Goal: Information Seeking & Learning: Learn about a topic

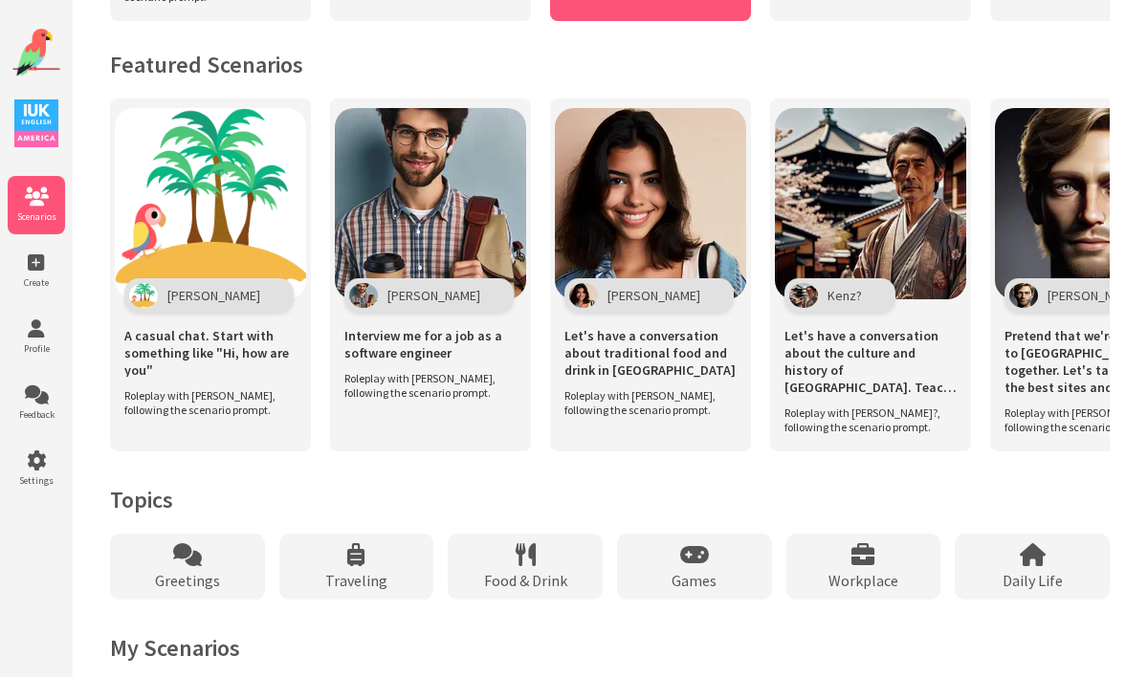
scroll to position [1314, 0]
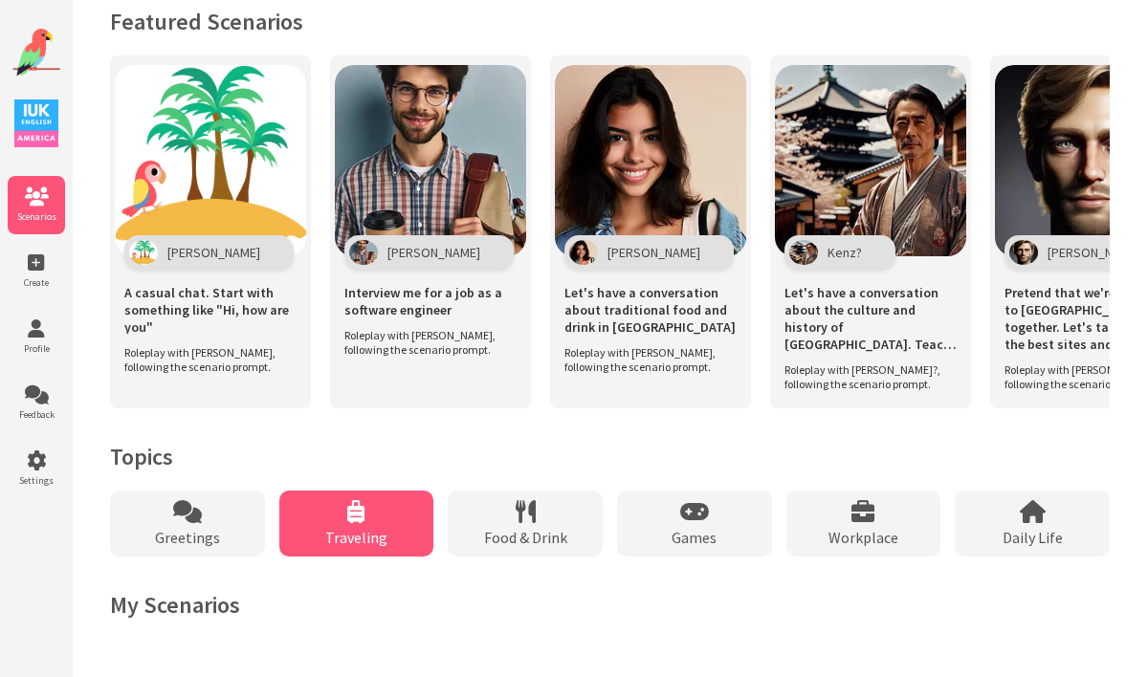
click at [359, 526] on div "Traveling" at bounding box center [356, 524] width 155 height 66
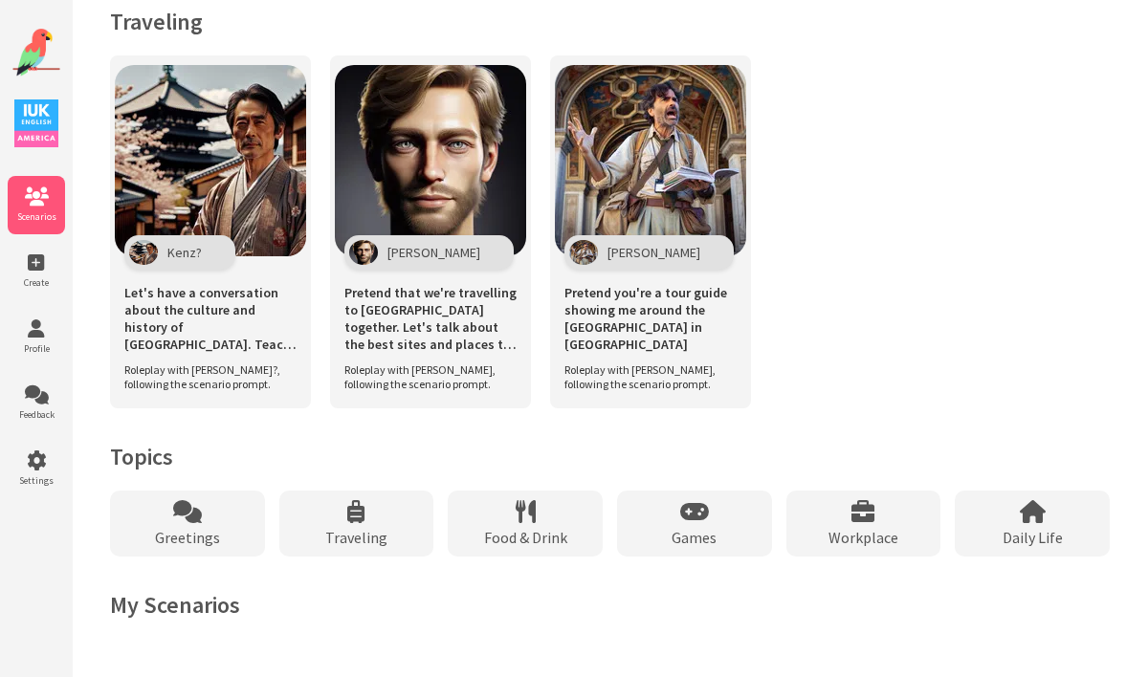
click at [38, 35] on img at bounding box center [36, 53] width 48 height 48
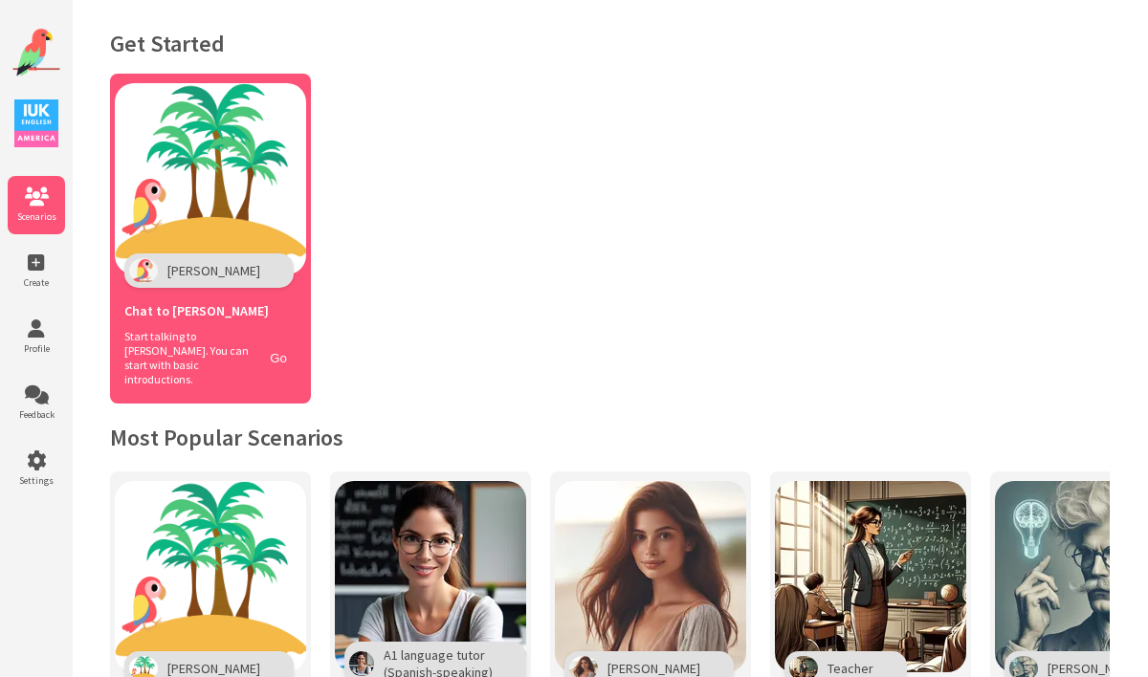
click at [230, 318] on div "Chat to Polly" at bounding box center [210, 308] width 172 height 41
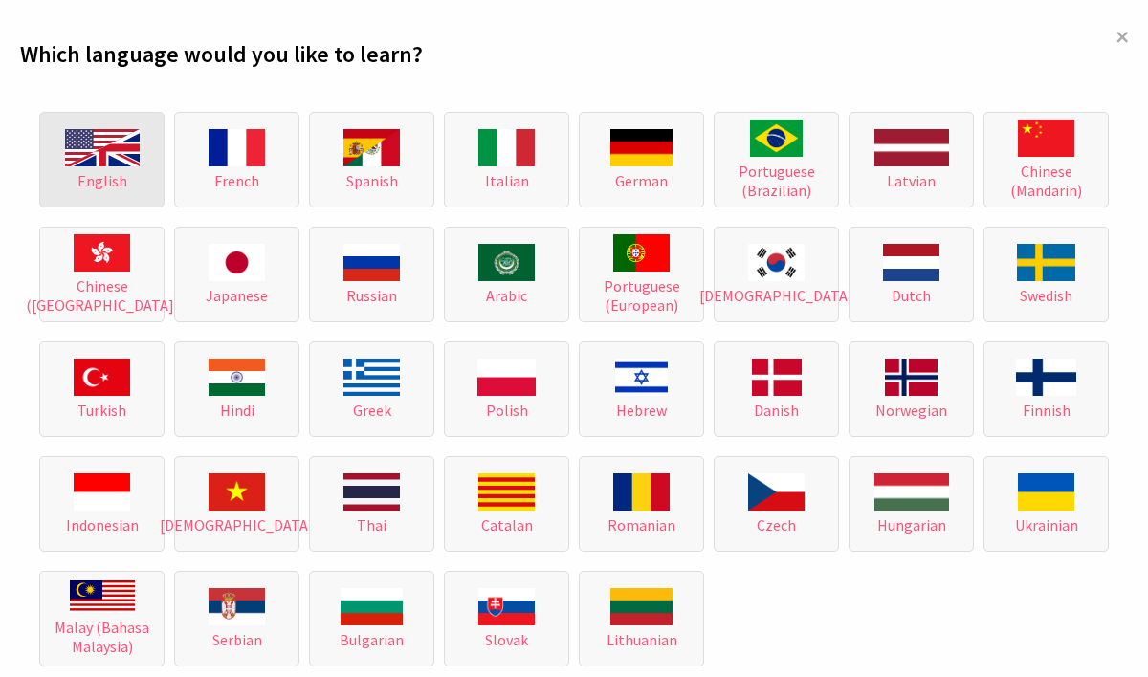
click at [116, 171] on span "English" at bounding box center [102, 180] width 50 height 19
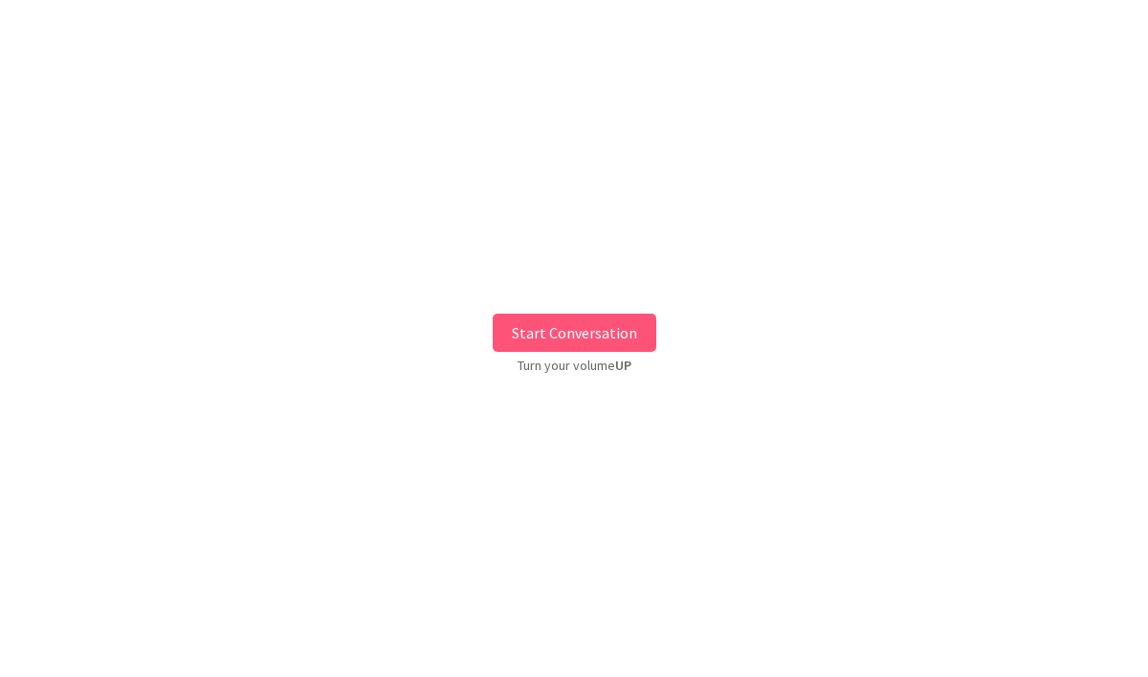
click at [600, 330] on button "Start Conversation" at bounding box center [575, 333] width 164 height 38
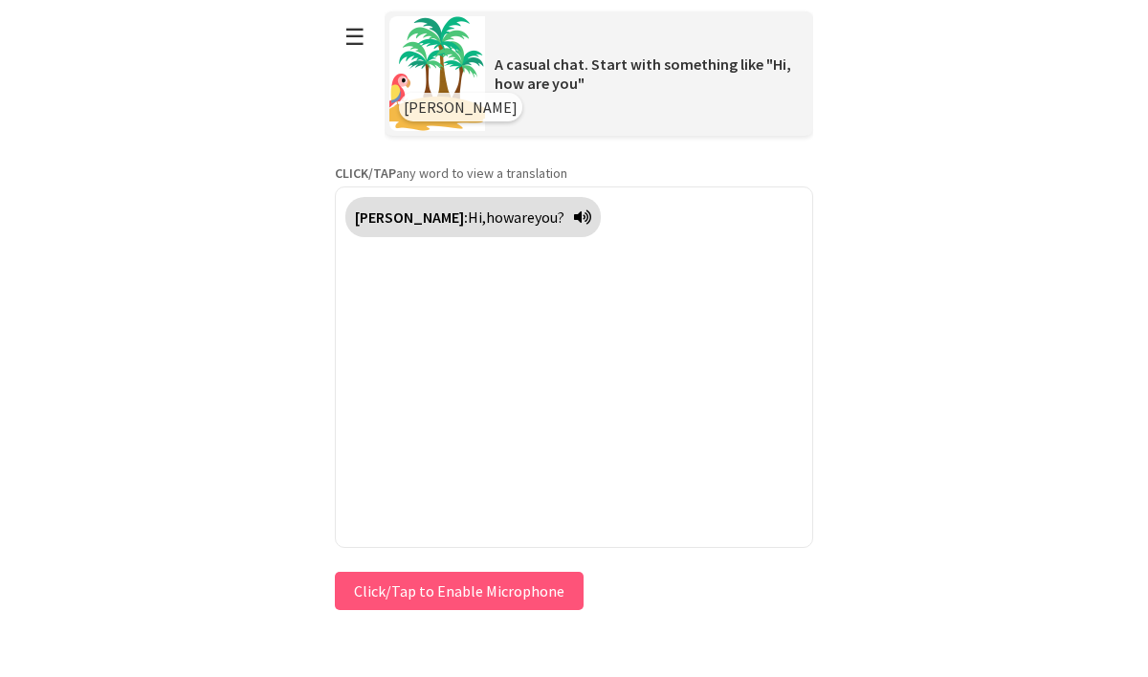
click at [574, 221] on icon at bounding box center [582, 216] width 17 height 15
click at [467, 597] on button "Click/Tap to Enable Microphone" at bounding box center [459, 591] width 249 height 38
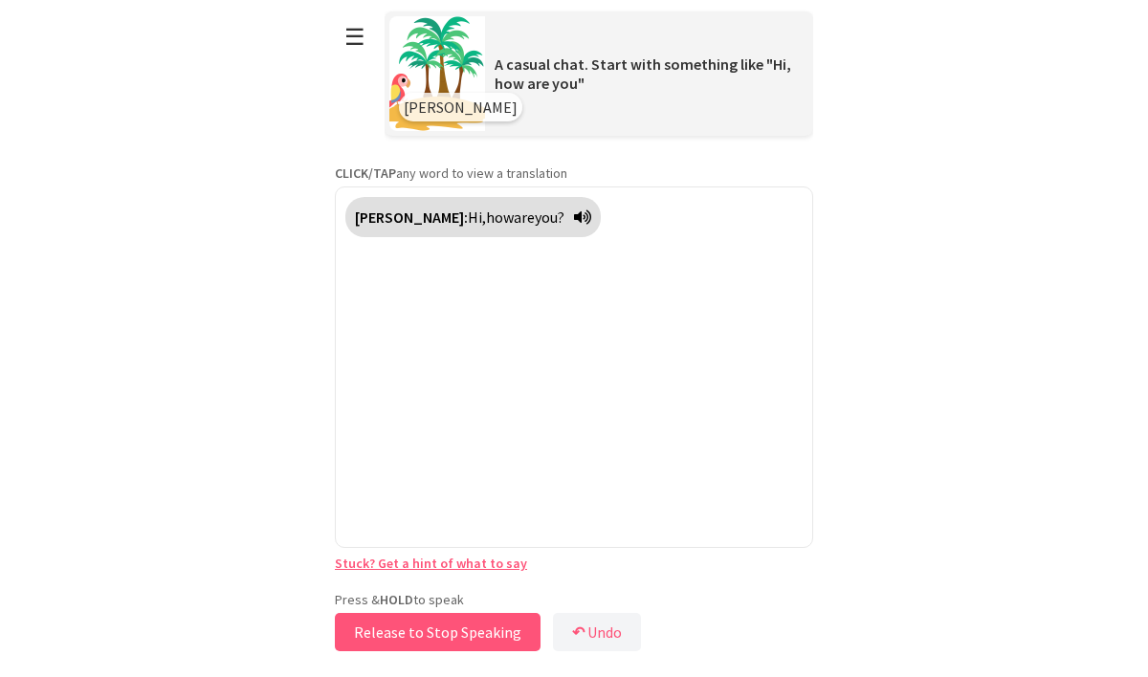
click at [452, 638] on button "Release to Stop Speaking" at bounding box center [438, 632] width 206 height 38
click at [452, 637] on button "Release to Stop Speaking" at bounding box center [438, 632] width 206 height 38
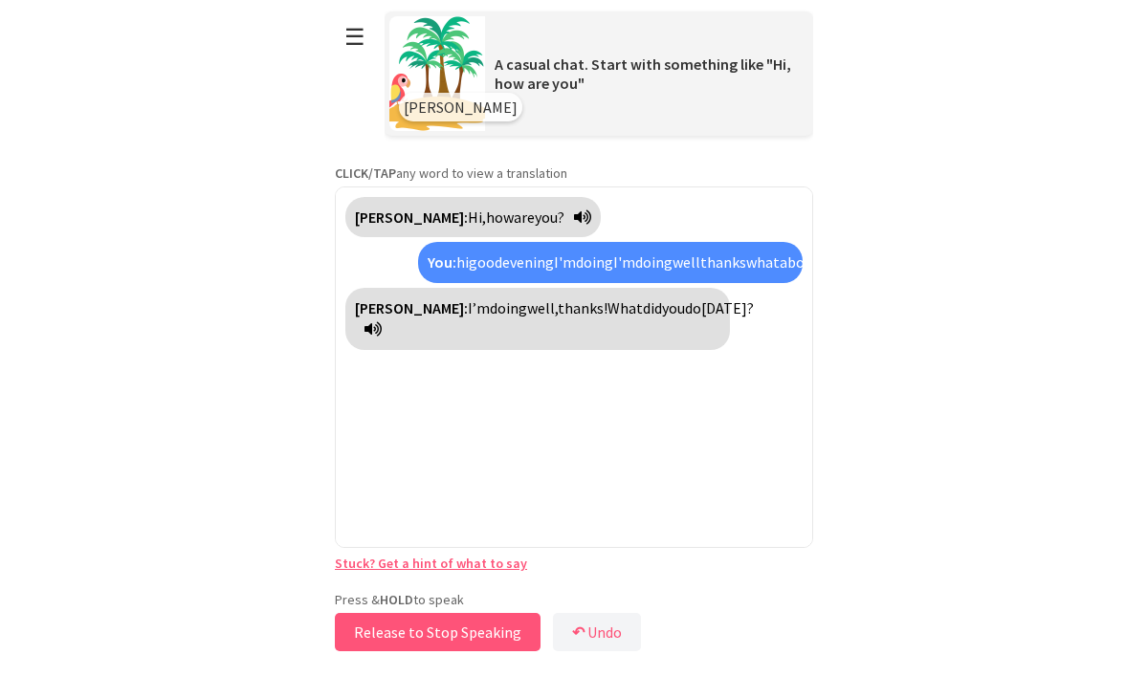
click at [452, 633] on button "Release to Stop Speaking" at bounding box center [438, 632] width 206 height 38
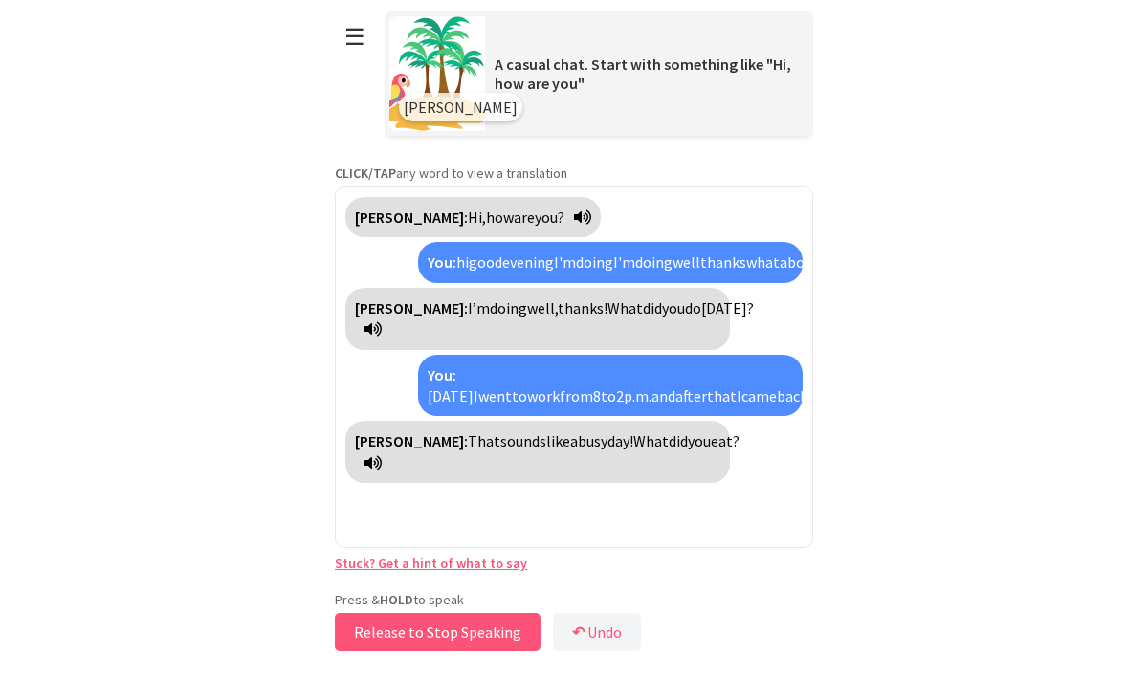
click at [413, 633] on button "Release to Stop Speaking" at bounding box center [438, 632] width 206 height 38
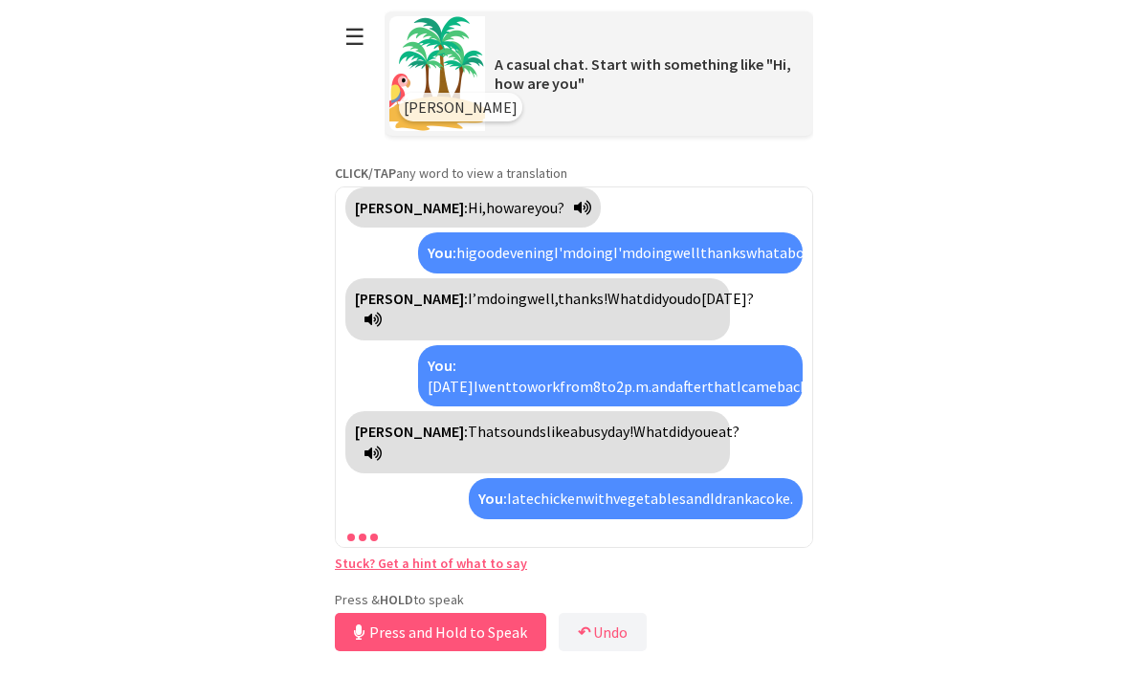
scroll to position [53, 0]
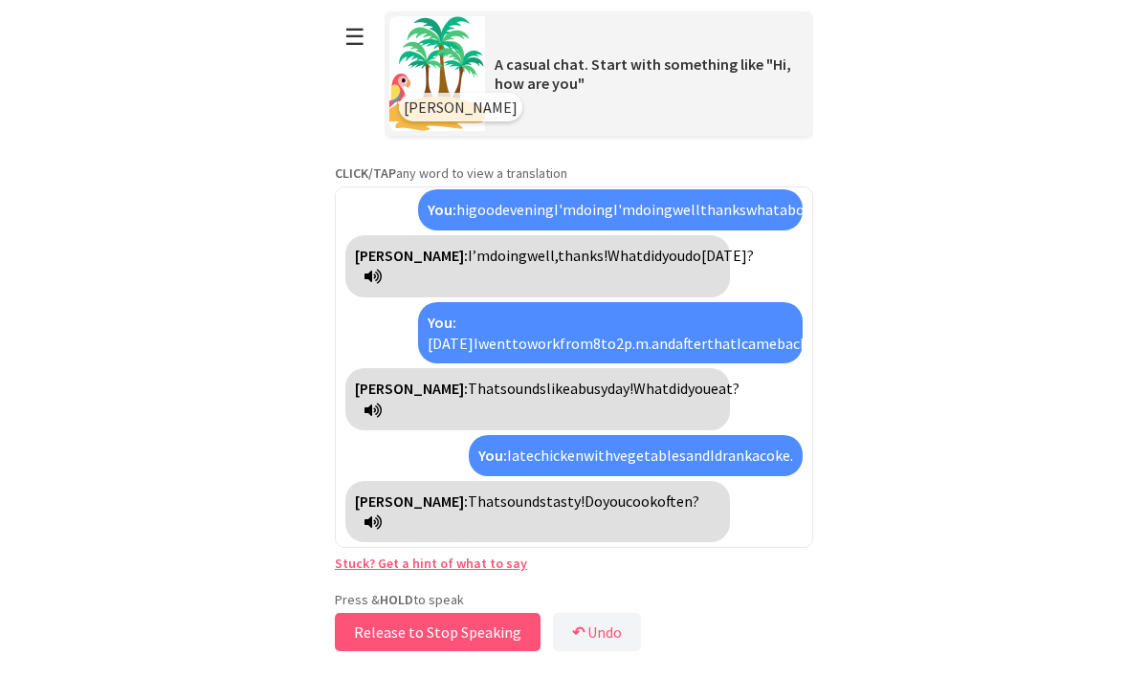
click at [413, 633] on button "Release to Stop Speaking" at bounding box center [438, 632] width 206 height 38
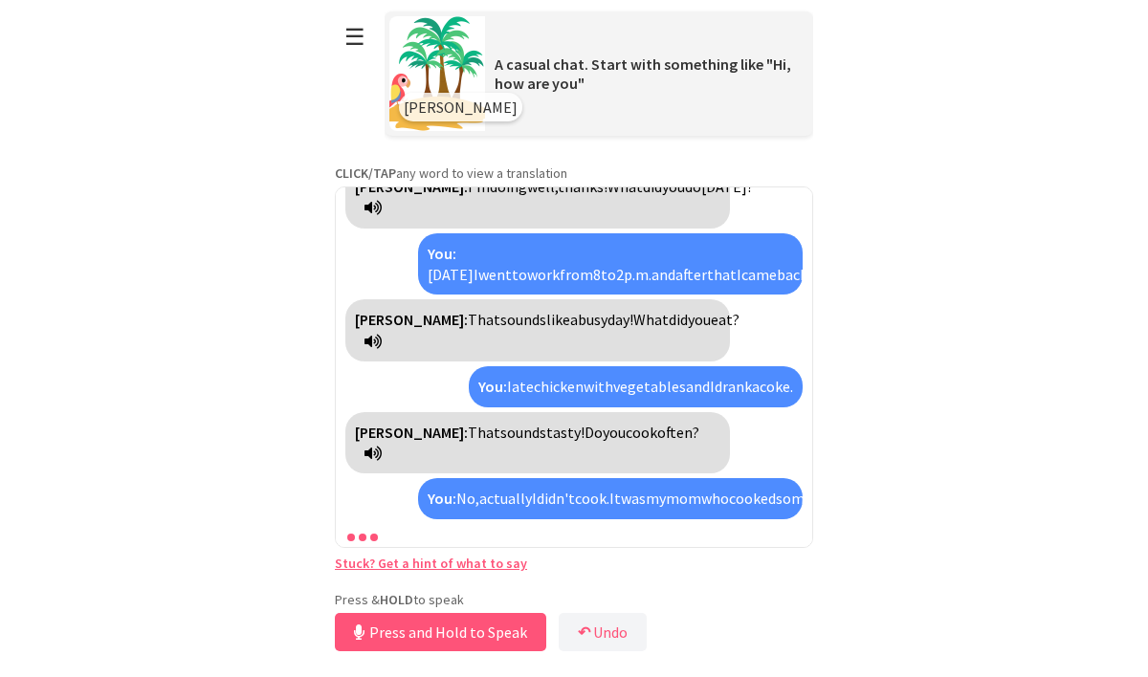
scroll to position [187, 0]
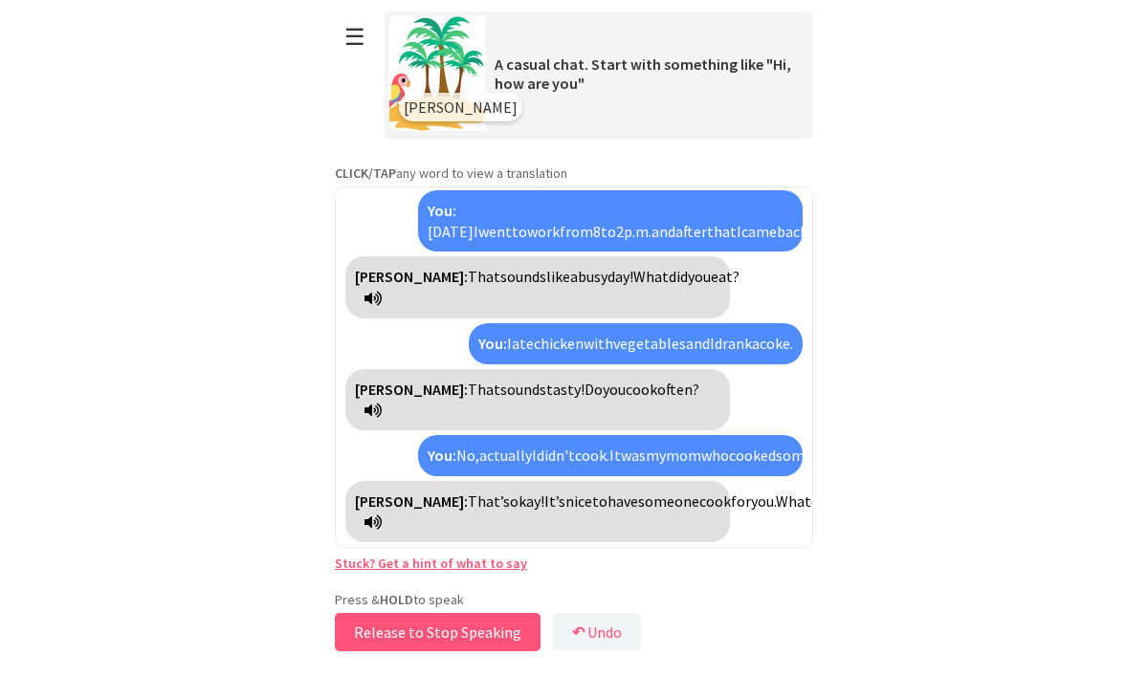
click at [413, 633] on button "Release to Stop Speaking" at bounding box center [438, 632] width 206 height 38
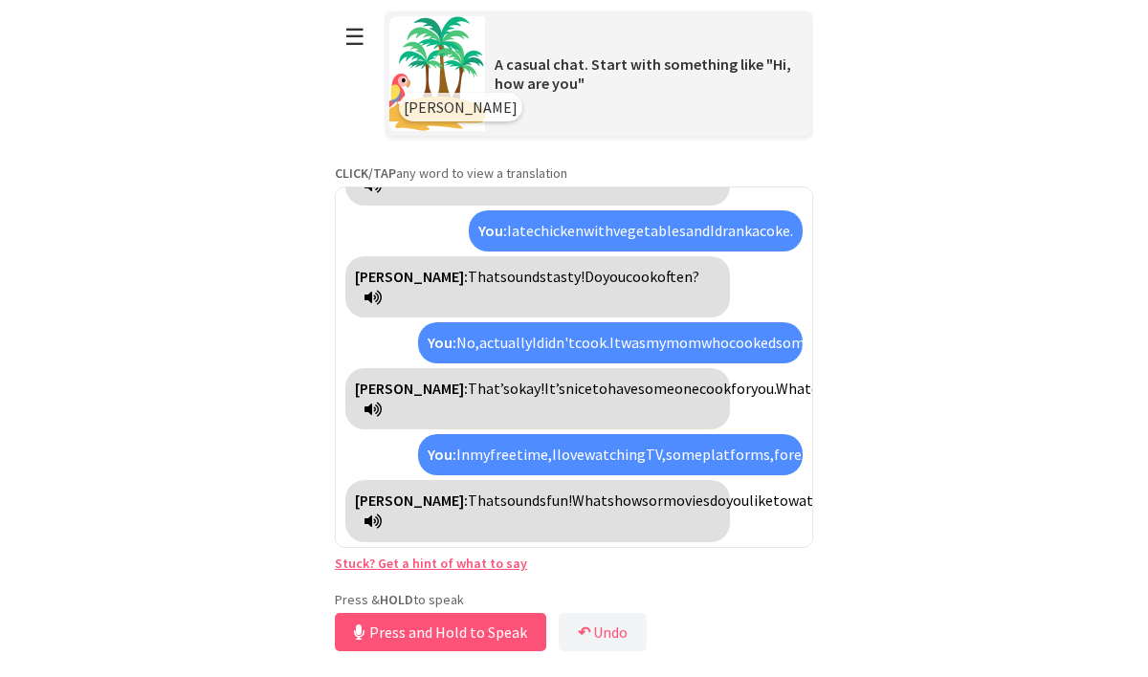
scroll to position [341, 0]
click at [413, 633] on button "Release to Stop Speaking" at bounding box center [438, 632] width 206 height 38
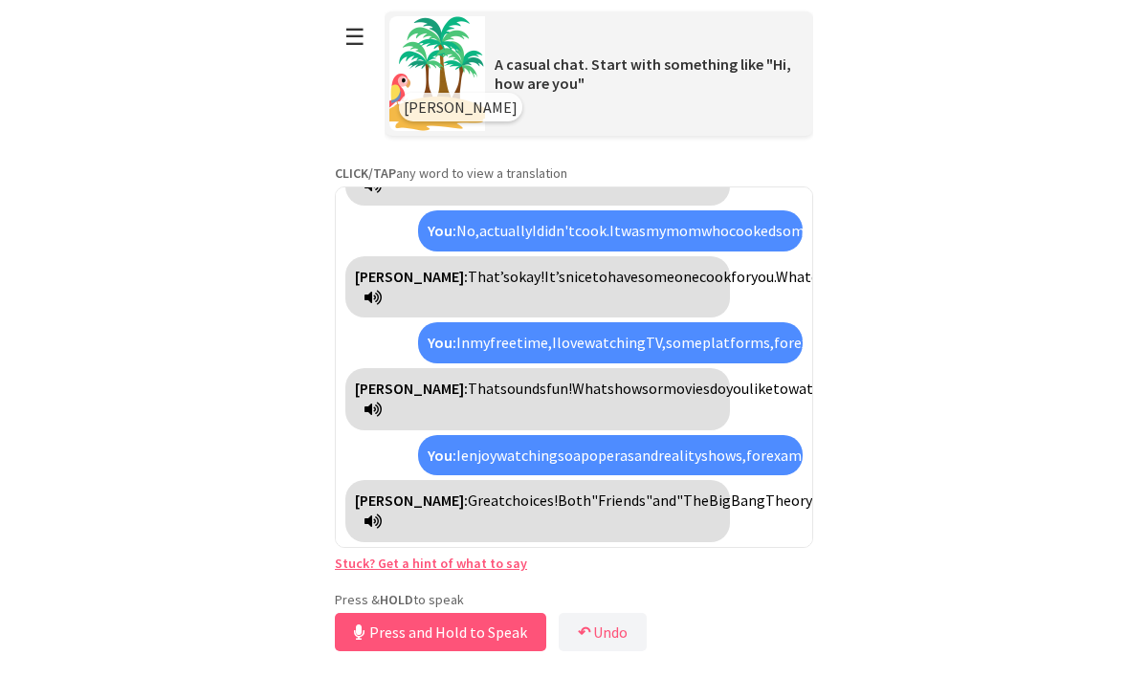
scroll to position [517, 0]
drag, startPoint x: 434, startPoint y: 632, endPoint x: 871, endPoint y: 680, distance: 439.7
click at [871, 676] on html "**********" at bounding box center [574, 338] width 1148 height 677
click at [628, 639] on button "↶ Undo" at bounding box center [597, 632] width 88 height 38
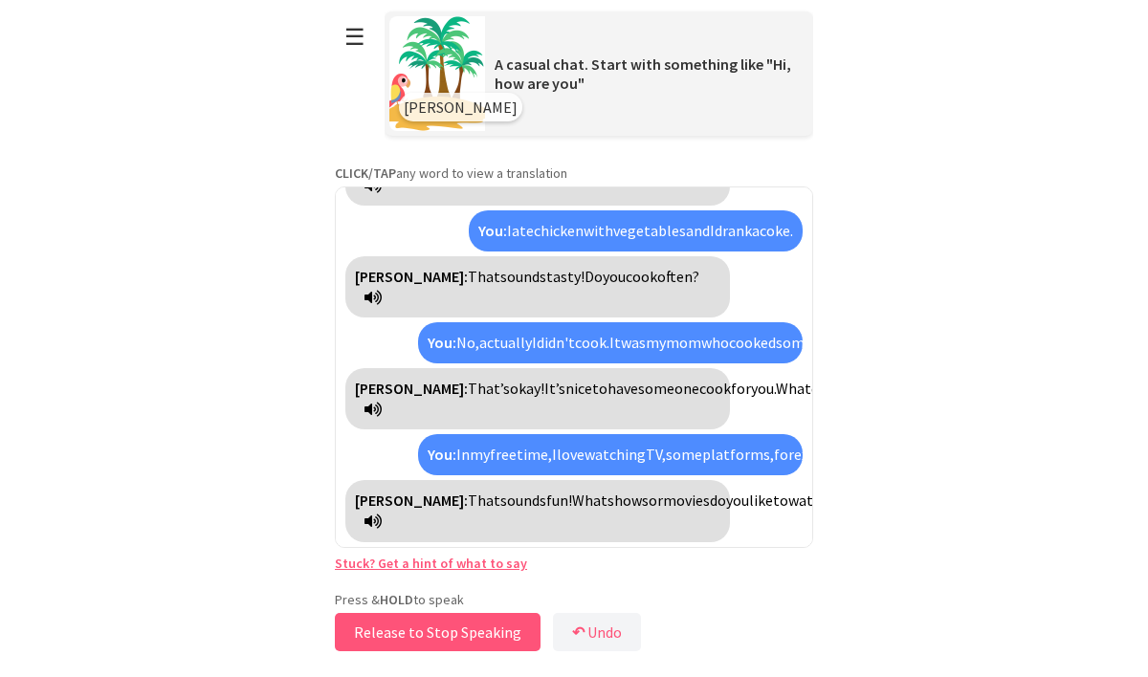
scroll to position [341, 0]
